Goal: Task Accomplishment & Management: Manage account settings

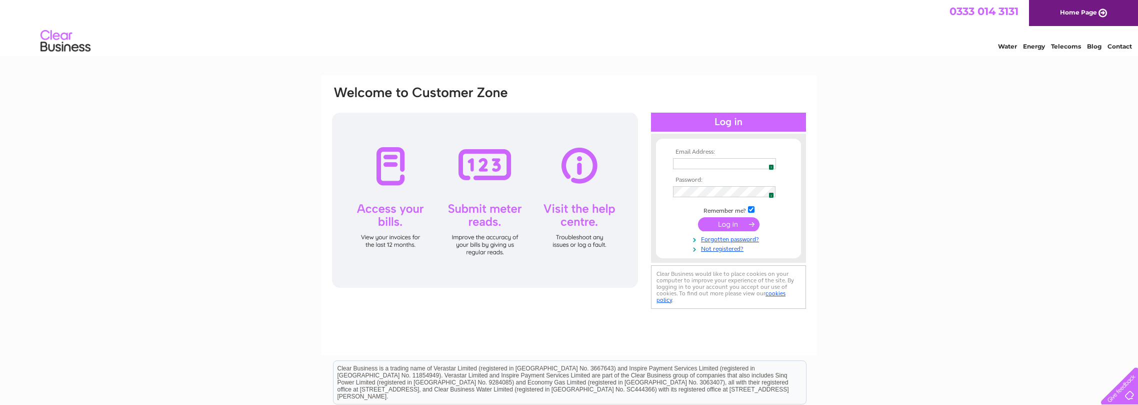
click at [769, 165] on img at bounding box center [769, 164] width 8 height 8
type input "[EMAIL_ADDRESS][DOMAIN_NAME]"
click at [723, 227] on input "submit" at bounding box center [729, 224] width 62 height 14
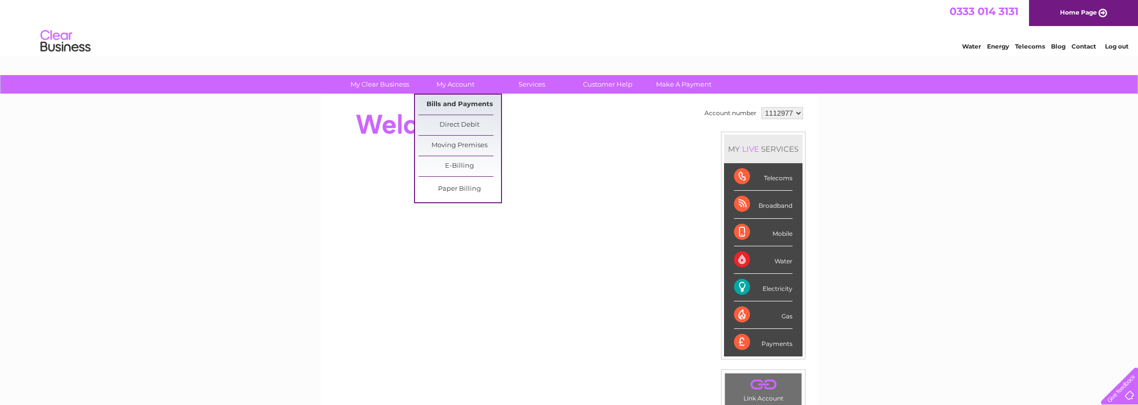
click at [453, 106] on link "Bills and Payments" at bounding box center [460, 105] width 83 height 20
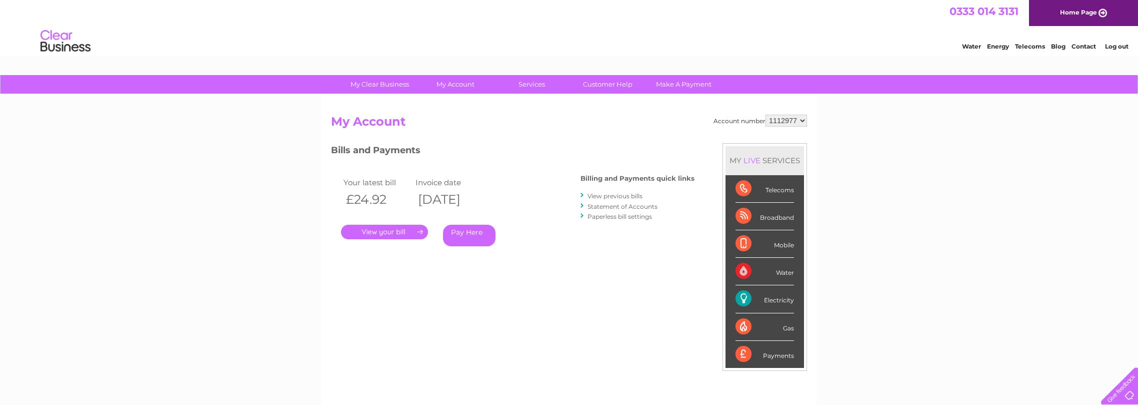
click at [379, 234] on link "." at bounding box center [384, 232] width 87 height 15
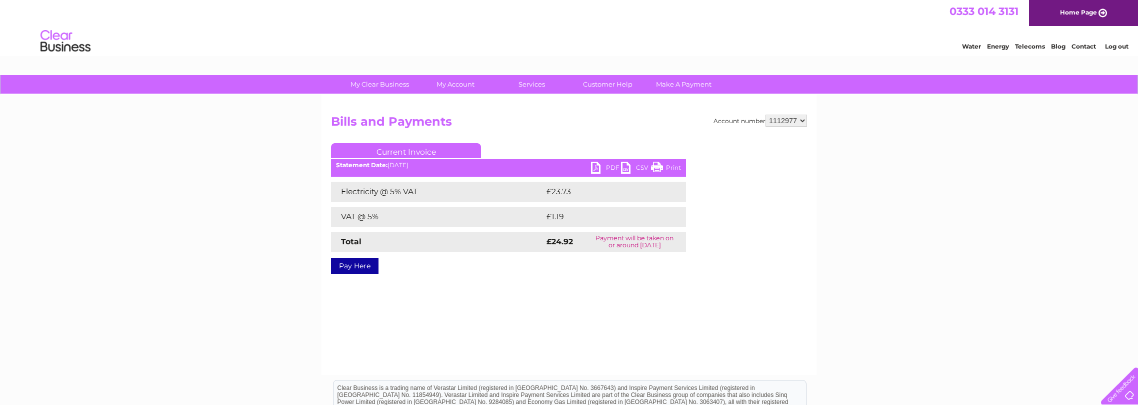
click at [600, 168] on link "PDF" at bounding box center [606, 169] width 30 height 15
